Goal: Task Accomplishment & Management: Complete application form

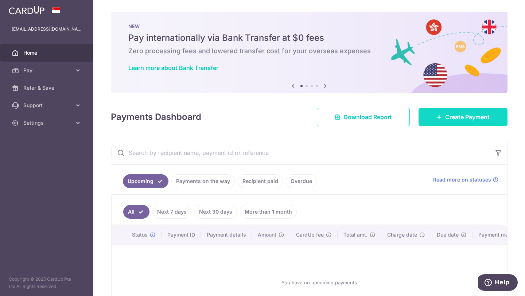
click at [457, 123] on link "Create Payment" at bounding box center [463, 117] width 89 height 18
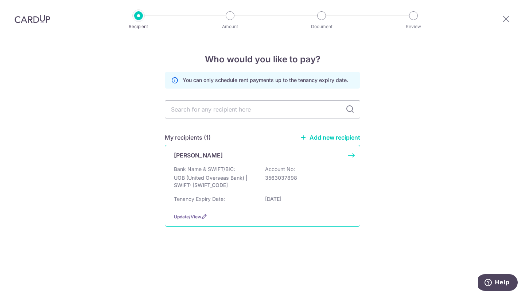
click at [224, 180] on p "UOB (United Overseas Bank) | SWIFT: UOVBSGSGXXX" at bounding box center [215, 181] width 82 height 15
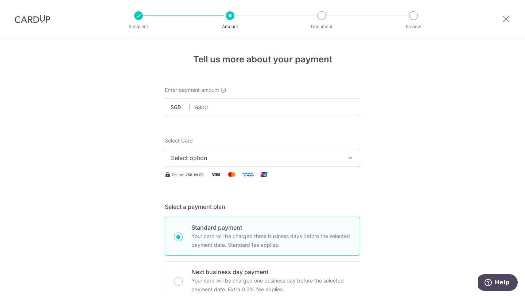
type input "5,300.00"
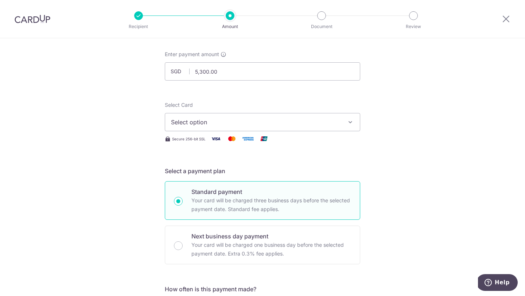
scroll to position [37, 0]
click at [226, 118] on span "Select option" at bounding box center [256, 121] width 170 height 9
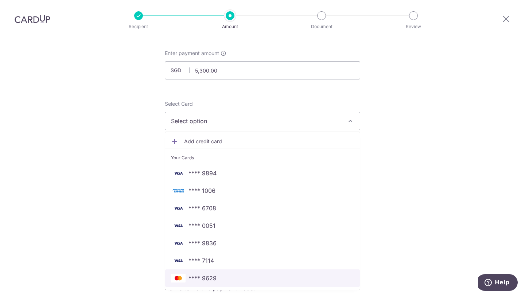
click at [213, 279] on span "**** 9629" at bounding box center [203, 278] width 28 height 9
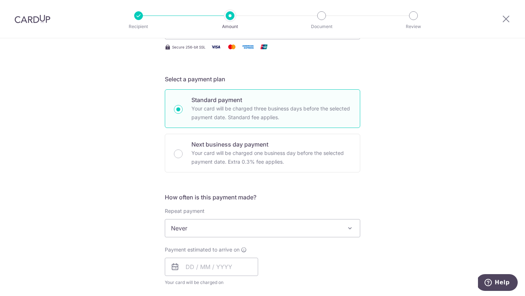
scroll to position [129, 0]
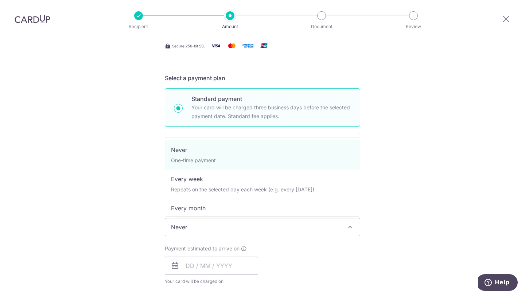
click at [219, 224] on span "Never" at bounding box center [262, 228] width 195 height 18
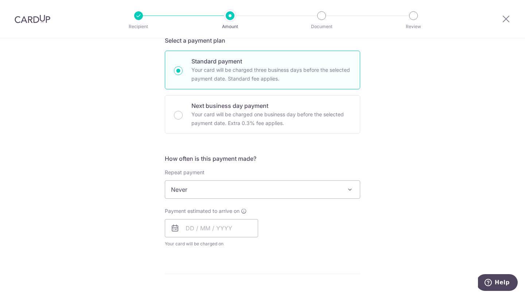
scroll to position [167, 0]
click at [203, 226] on input "text" at bounding box center [211, 228] width 93 height 18
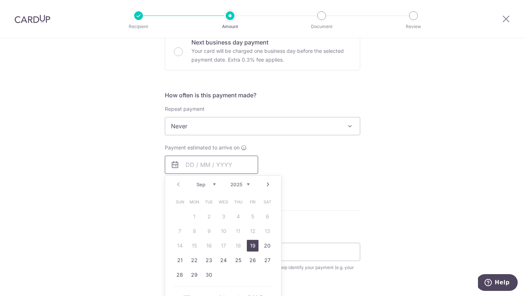
scroll to position [231, 0]
click at [253, 245] on link "19" at bounding box center [253, 245] width 12 height 12
type input "[DATE]"
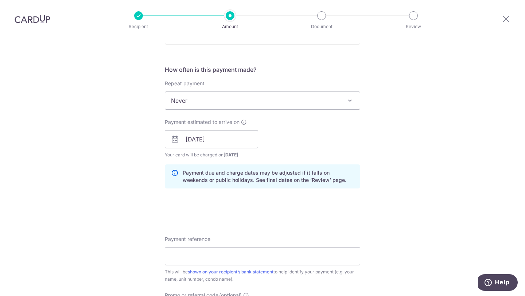
scroll to position [265, 0]
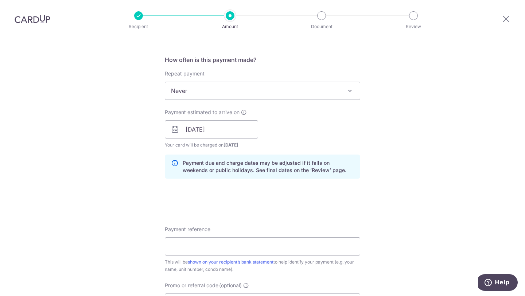
click at [250, 256] on div "Payment reference This will be shown on your recipient’s bank statement to help…" at bounding box center [263, 249] width 196 height 47
click at [244, 250] on input "Payment reference" at bounding box center [263, 246] width 196 height 18
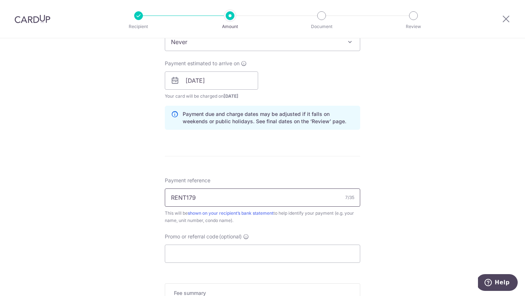
click at [172, 198] on input "RENT179" at bounding box center [263, 198] width 196 height 18
type input "SAVERENT179"
click at [126, 227] on div "Tell us more about your payment Enter payment amount SGD 5,300.00 5300.00 Selec…" at bounding box center [262, 69] width 525 height 690
drag, startPoint x: 216, startPoint y: 200, endPoint x: 161, endPoint y: 199, distance: 55.5
click at [161, 200] on div "Tell us more about your payment Enter payment amount SGD 5,300.00 5300.00 Selec…" at bounding box center [262, 69] width 525 height 690
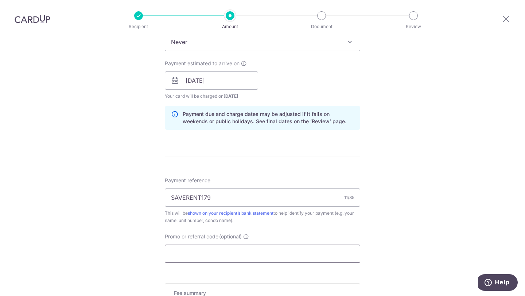
drag, startPoint x: 182, startPoint y: 251, endPoint x: 180, endPoint y: 243, distance: 8.6
click at [182, 251] on input "Promo or referral code (optional)" at bounding box center [263, 254] width 196 height 18
paste input "SAVERENT179"
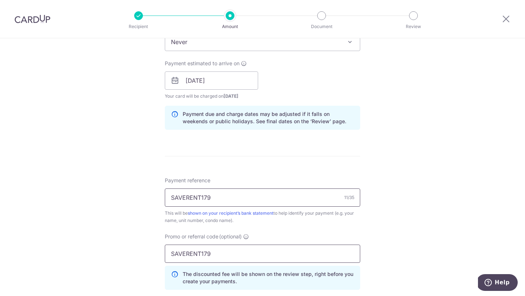
type input "SAVERENT179"
drag, startPoint x: 212, startPoint y: 195, endPoint x: 138, endPoint y: 194, distance: 74.1
click at [140, 194] on div "Tell us more about your payment Enter payment amount SGD 5,300.00 5300.00 Selec…" at bounding box center [262, 85] width 525 height 723
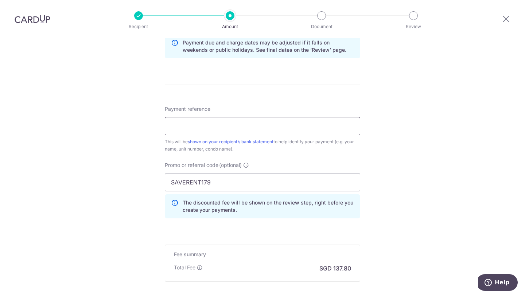
scroll to position [385, 0]
click at [188, 113] on div "Payment reference 0/35 This will be shown on your recipient’s bank statement to…" at bounding box center [263, 129] width 196 height 47
click at [189, 125] on input "Payment reference" at bounding box center [263, 126] width 196 height 18
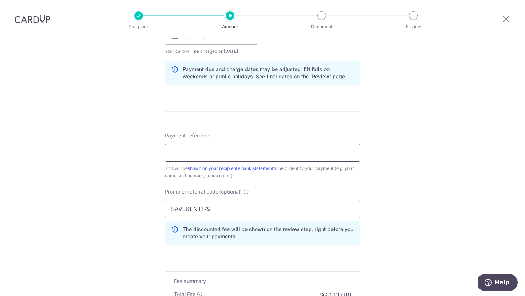
click at [168, 155] on input "Payment reference" at bounding box center [263, 153] width 196 height 18
click at [179, 156] on input "Payment reference" at bounding box center [263, 153] width 196 height 18
type input "S"
type input "RENTSEP25"
click at [64, 118] on div "Tell us more about your payment Enter payment amount SGD 5,300.00 5300.00 Selec…" at bounding box center [262, 40] width 525 height 723
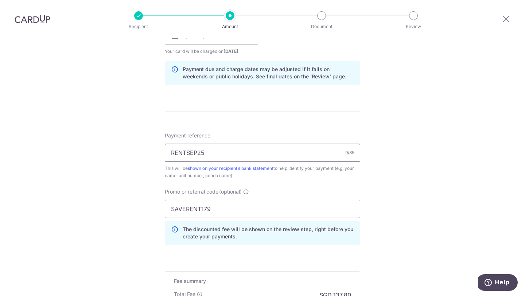
drag, startPoint x: 211, startPoint y: 154, endPoint x: 160, endPoint y: 152, distance: 51.1
click at [160, 152] on div "Tell us more about your payment Enter payment amount SGD 5,300.00 5300.00 Selec…" at bounding box center [262, 40] width 525 height 723
type input "j"
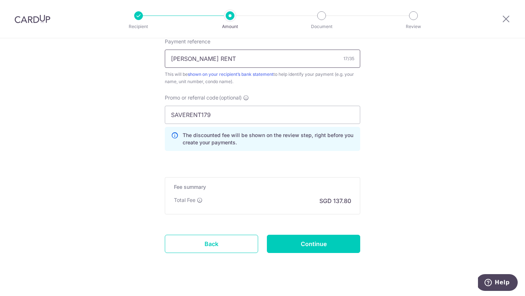
scroll to position [453, 0]
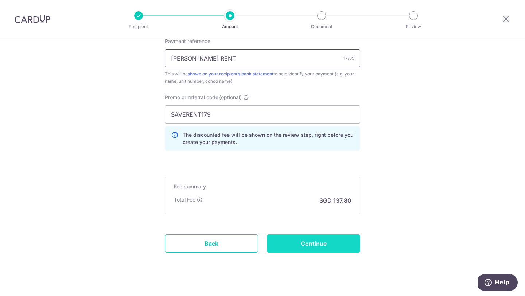
type input "JASON CALINA RENT"
click at [294, 250] on input "Continue" at bounding box center [313, 244] width 93 height 18
type input "Create Schedule"
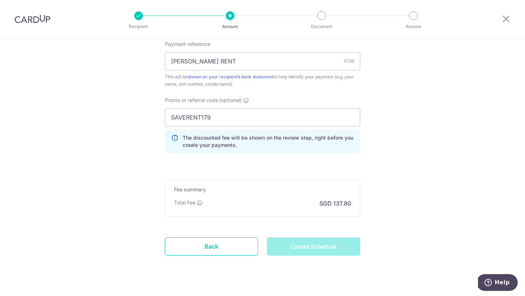
scroll to position [441, 0]
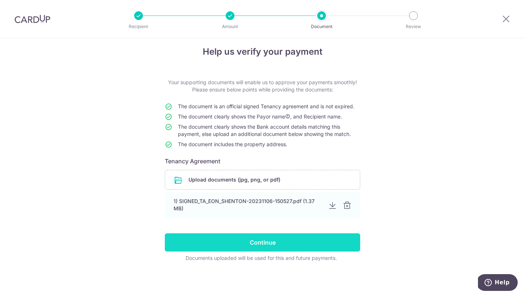
click at [286, 246] on input "Continue" at bounding box center [263, 242] width 196 height 18
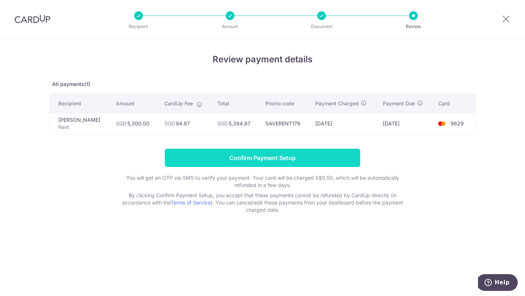
click at [277, 158] on input "Confirm Payment Setup" at bounding box center [263, 158] width 196 height 18
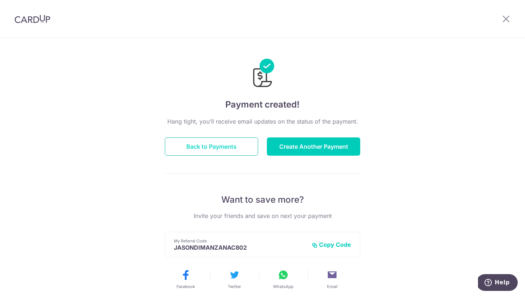
click at [221, 155] on button "Back to Payments" at bounding box center [211, 147] width 93 height 18
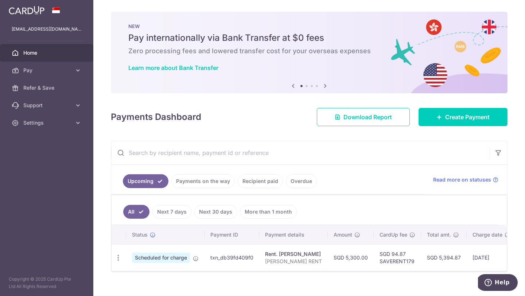
scroll to position [11, 0]
